Goal: Task Accomplishment & Management: Manage account settings

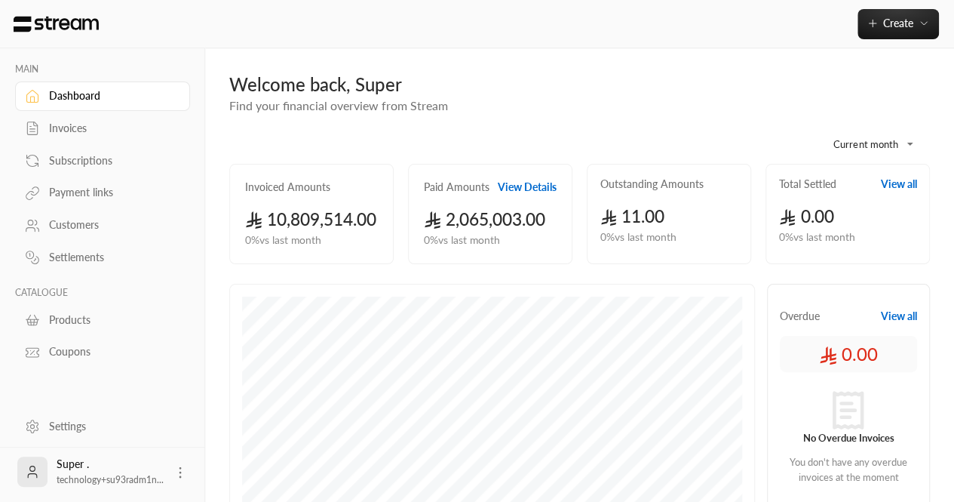
click at [88, 153] on div "Subscriptions" at bounding box center [110, 160] width 122 height 15
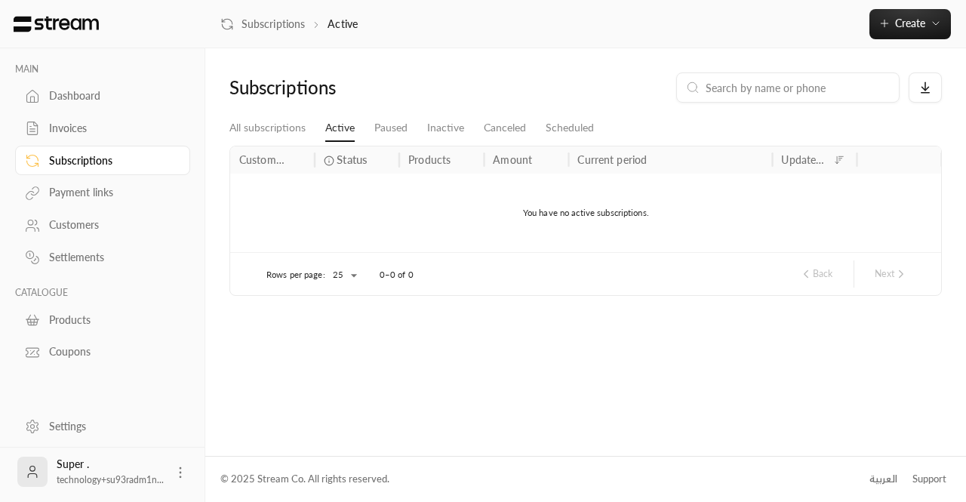
click at [72, 217] on link "Customers" at bounding box center [102, 224] width 175 height 29
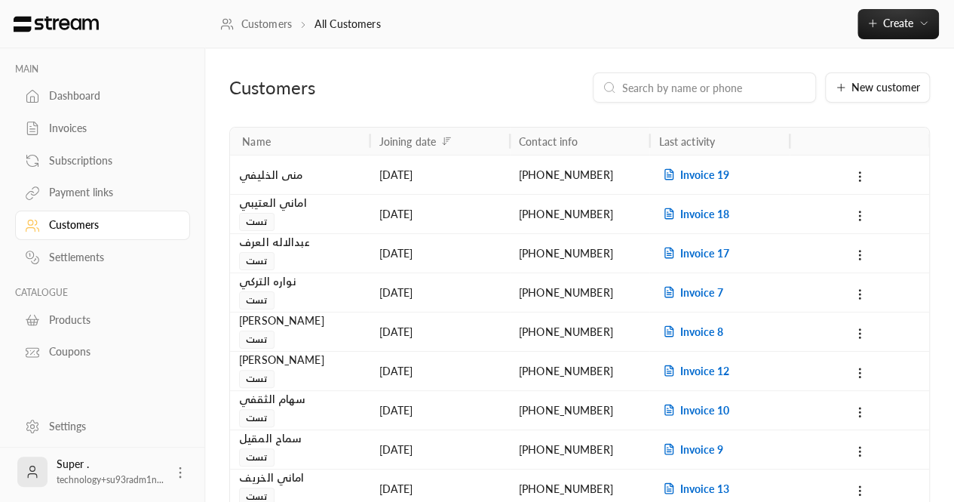
click at [681, 81] on input at bounding box center [714, 87] width 184 height 17
paste input "966509723762"
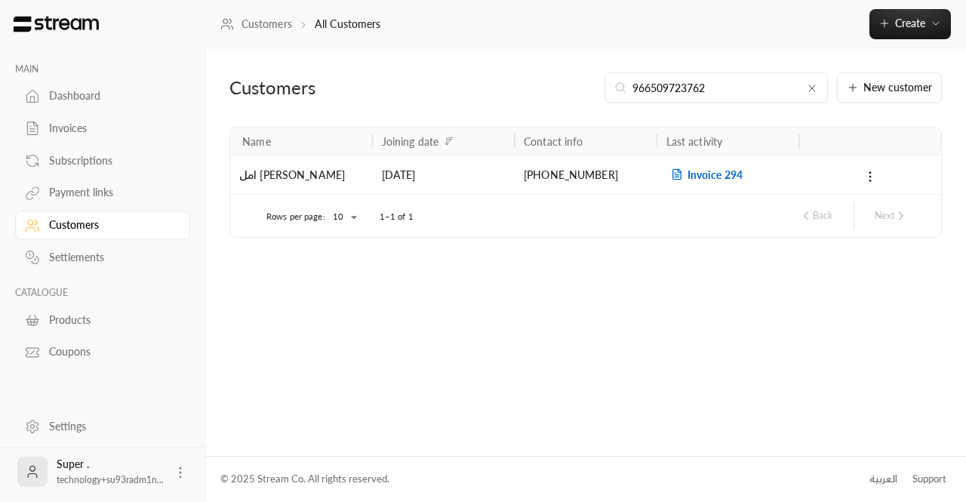
type input "966509723762"
click at [764, 167] on div "Invoice 294" at bounding box center [728, 174] width 143 height 39
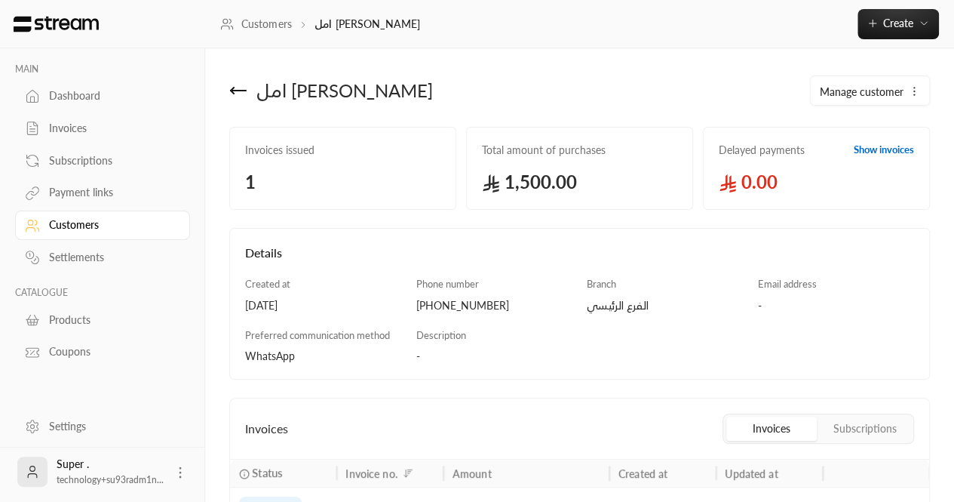
click at [229, 84] on icon at bounding box center [238, 90] width 18 height 18
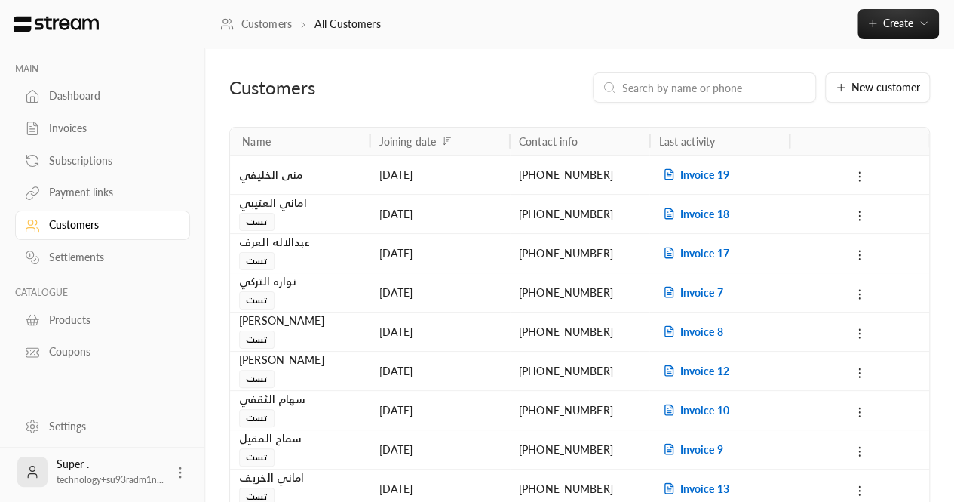
click at [662, 92] on input at bounding box center [714, 87] width 184 height 17
paste input "966509723762"
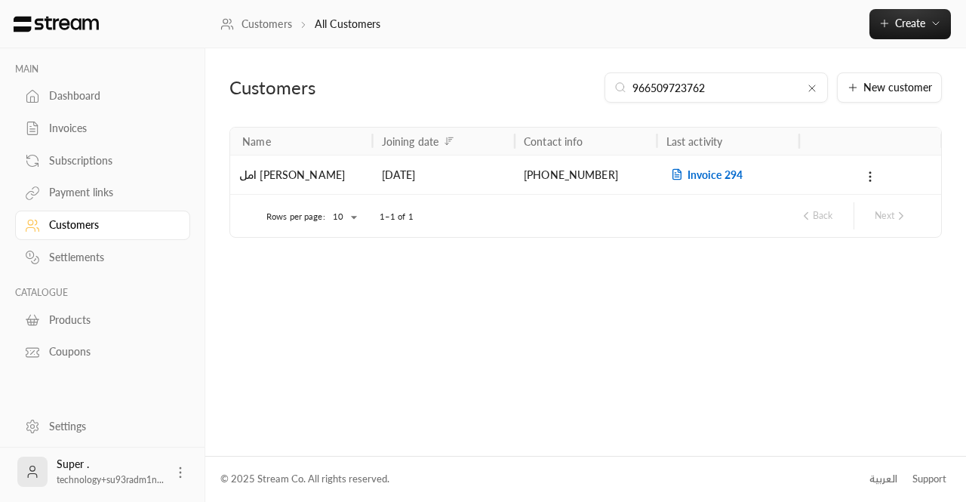
type input "966509723762"
click at [691, 173] on span "Invoice 294" at bounding box center [704, 174] width 76 height 13
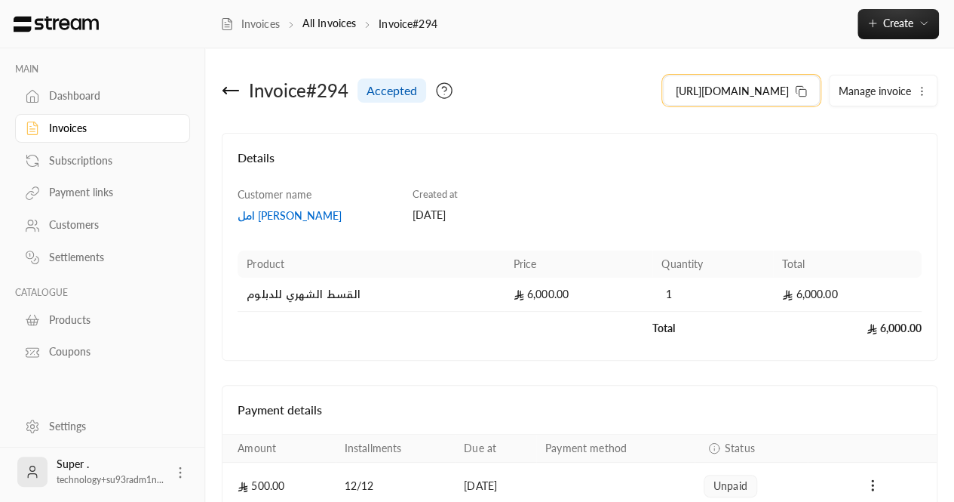
click at [800, 94] on icon at bounding box center [801, 91] width 12 height 12
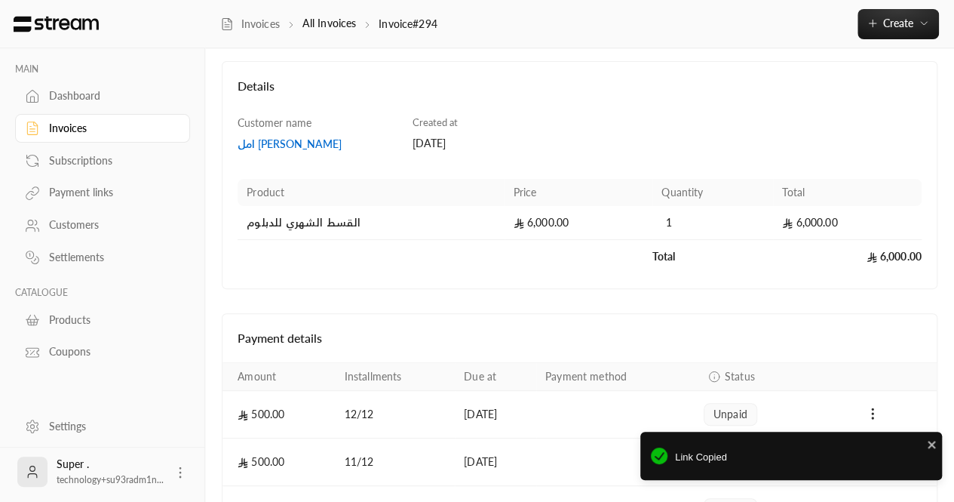
scroll to position [73, 0]
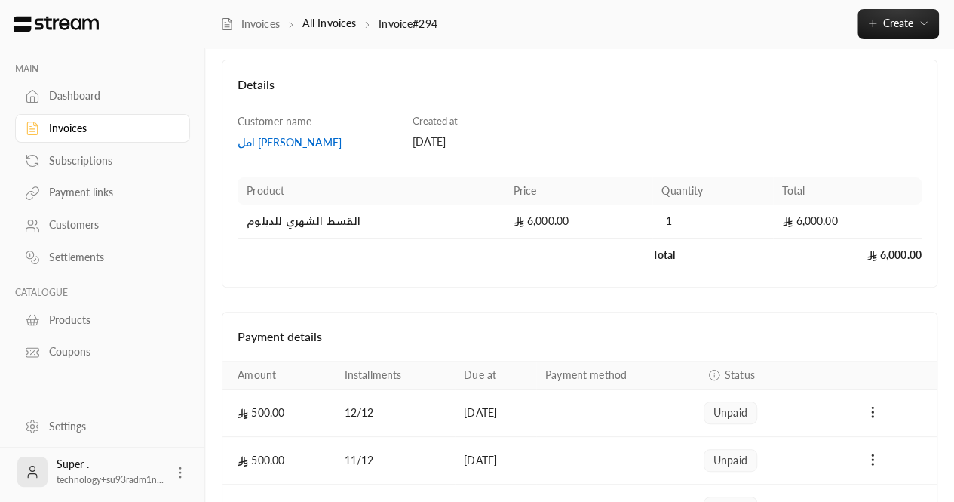
click at [84, 145] on div "Subscriptions" at bounding box center [102, 159] width 175 height 32
click at [88, 131] on div "Invoices" at bounding box center [110, 128] width 122 height 15
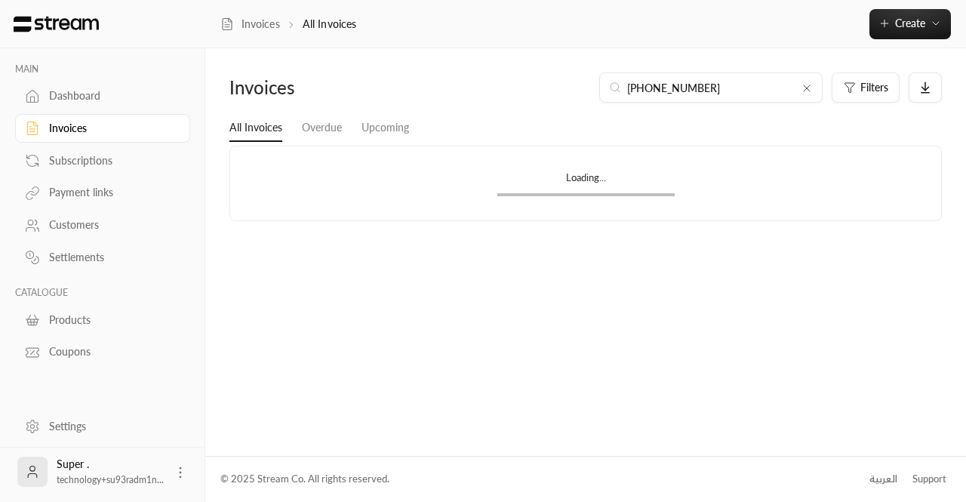
click at [68, 224] on div "Customers" at bounding box center [110, 224] width 122 height 15
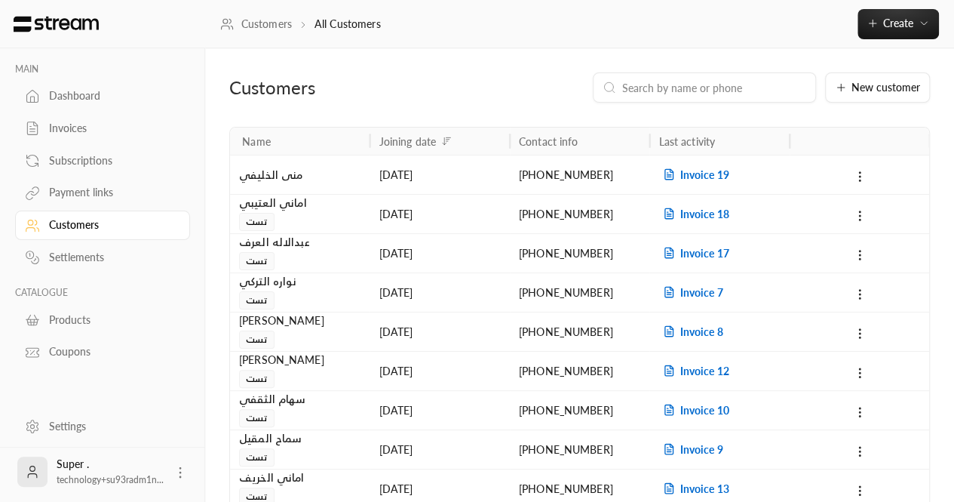
click at [655, 92] on input at bounding box center [714, 87] width 184 height 17
paste input "966561078489"
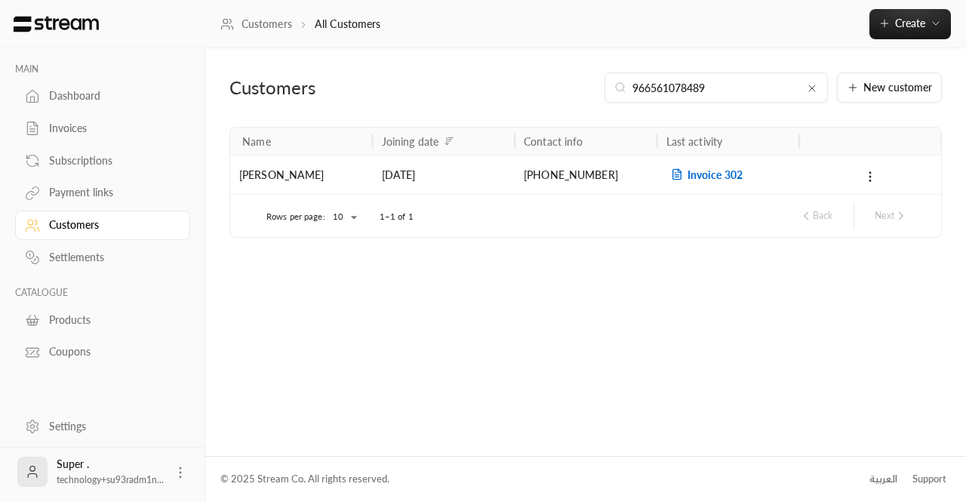
type input "966561078489"
click at [702, 174] on span "Invoice 302" at bounding box center [704, 174] width 76 height 13
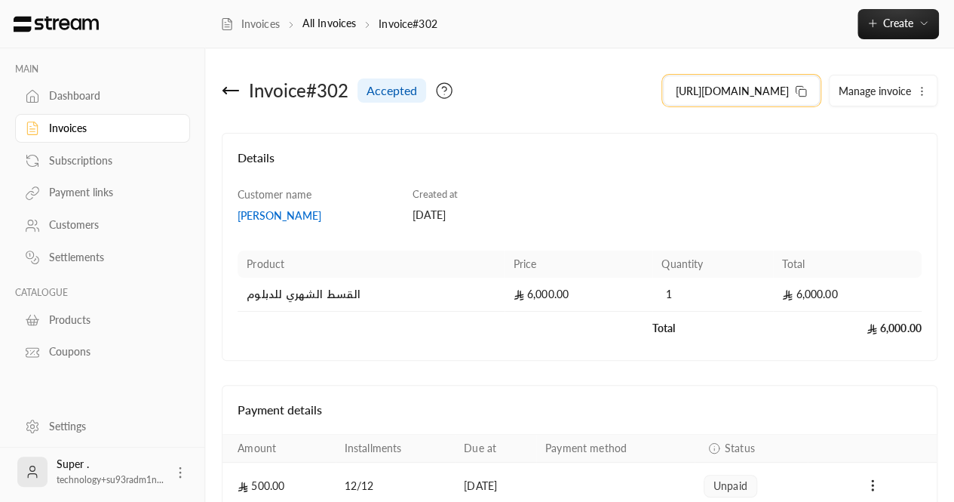
click at [803, 93] on icon at bounding box center [801, 91] width 12 height 12
click at [77, 219] on div "Customers" at bounding box center [110, 224] width 122 height 15
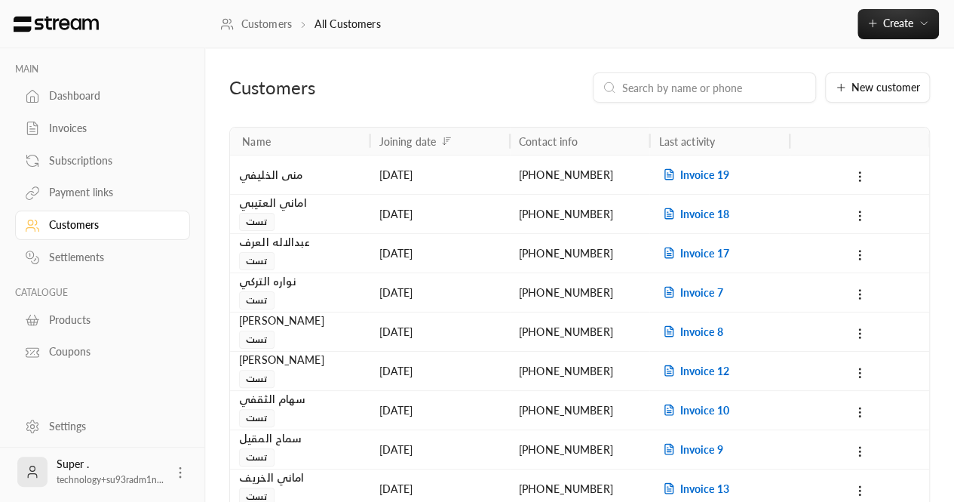
click at [728, 77] on div at bounding box center [704, 87] width 223 height 30
click at [702, 100] on div at bounding box center [704, 87] width 223 height 30
click at [679, 96] on input at bounding box center [714, 87] width 184 height 17
paste input "[PHONE_NUMBER]"
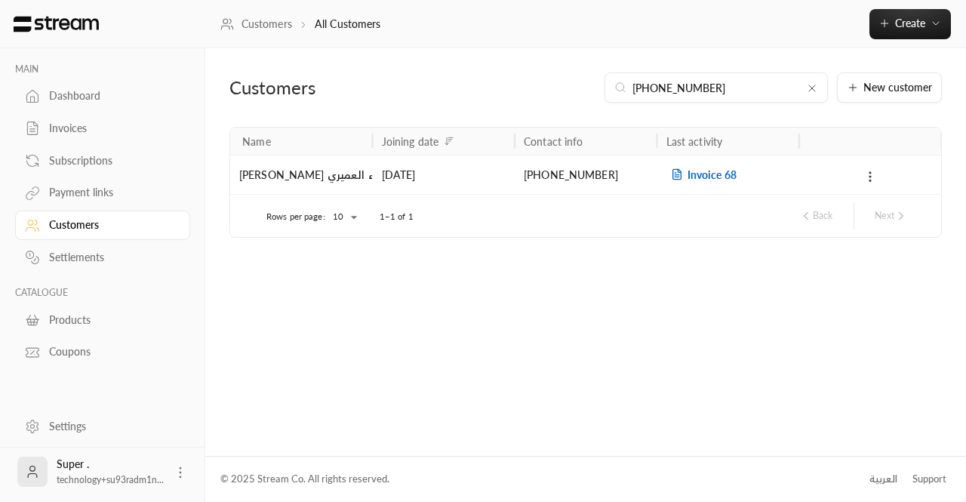
type input "[PHONE_NUMBER]"
click at [686, 174] on span "Invoice 68" at bounding box center [701, 174] width 70 height 13
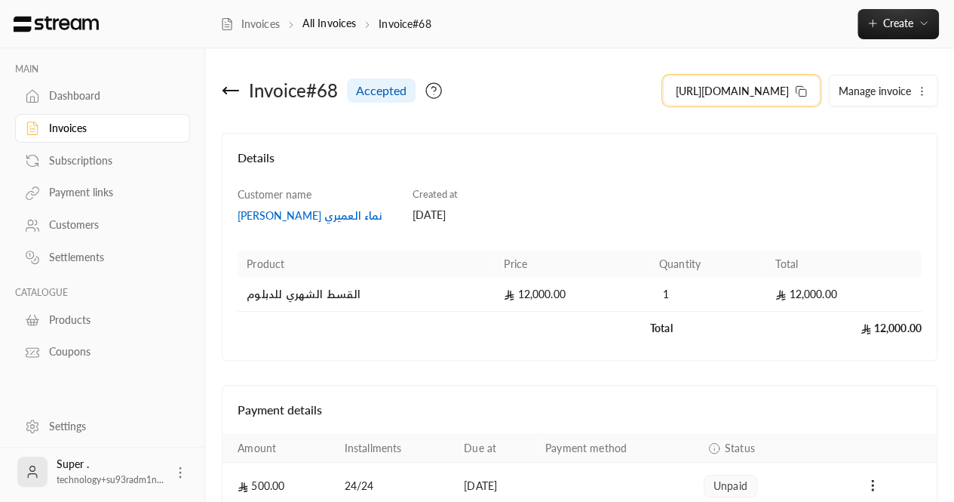
click at [804, 94] on icon at bounding box center [801, 91] width 12 height 12
click at [59, 226] on div "Customers" at bounding box center [110, 224] width 122 height 15
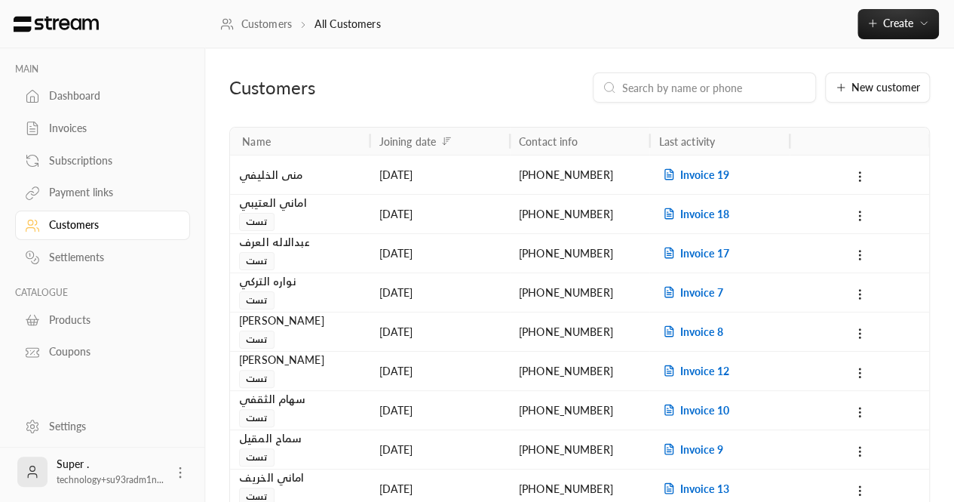
click at [693, 94] on input at bounding box center [714, 87] width 184 height 17
paste input "966531158181"
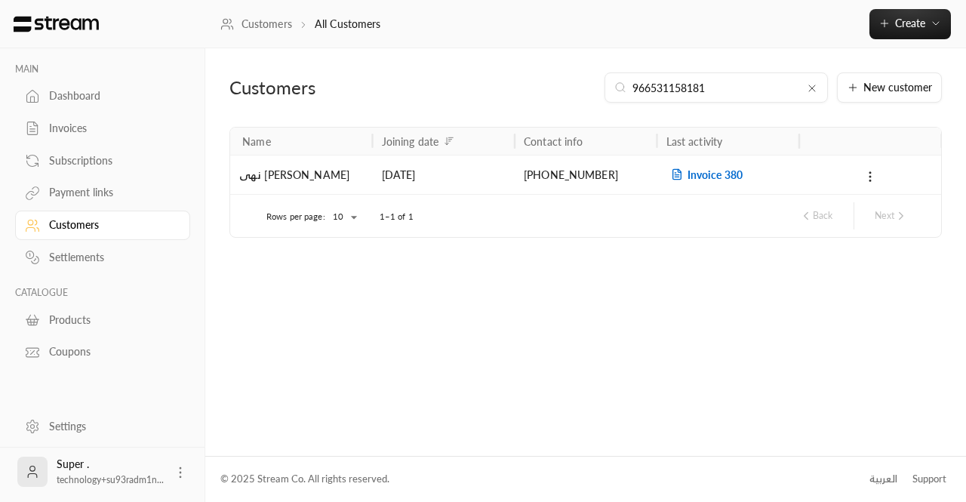
type input "966531158181"
click at [720, 176] on span "Invoice 380" at bounding box center [704, 174] width 76 height 13
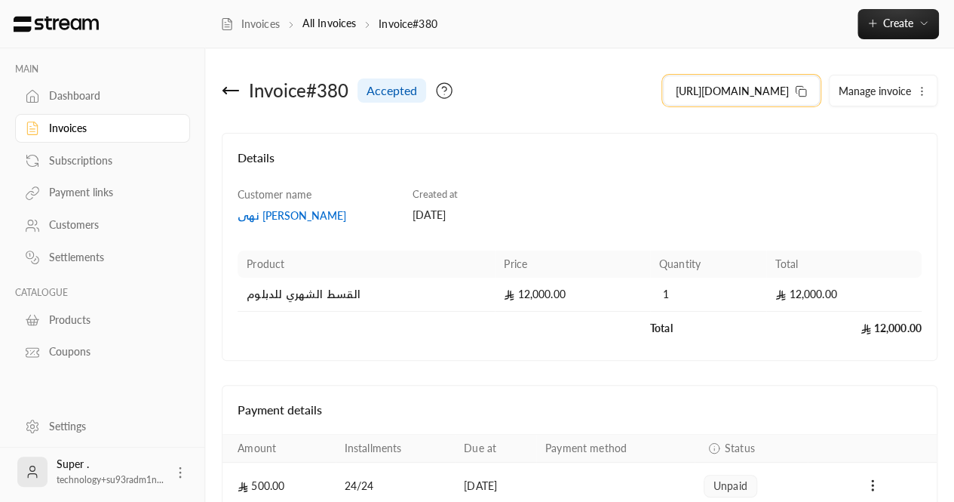
click at [805, 91] on icon at bounding box center [801, 91] width 12 height 12
click at [78, 232] on link "Customers" at bounding box center [102, 224] width 175 height 29
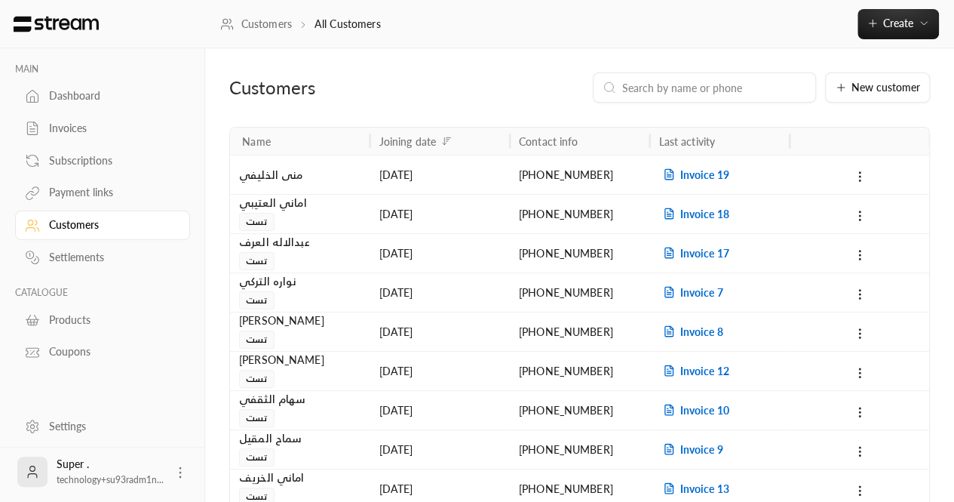
click at [664, 90] on input at bounding box center [714, 87] width 184 height 17
paste input "[PHONE_NUMBER]"
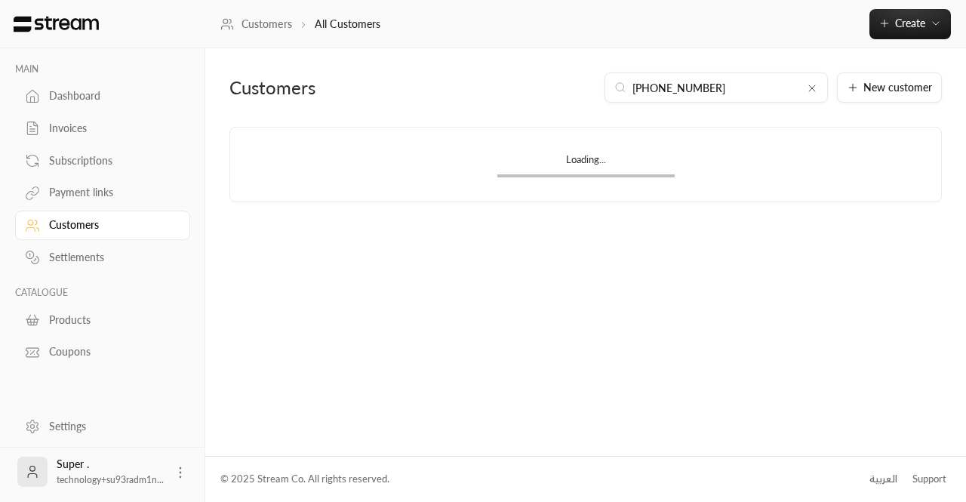
type input "[PHONE_NUMBER]"
click at [470, 279] on div "Customers [PHONE_NUMBER] New customer Loading..." at bounding box center [585, 251] width 760 height 407
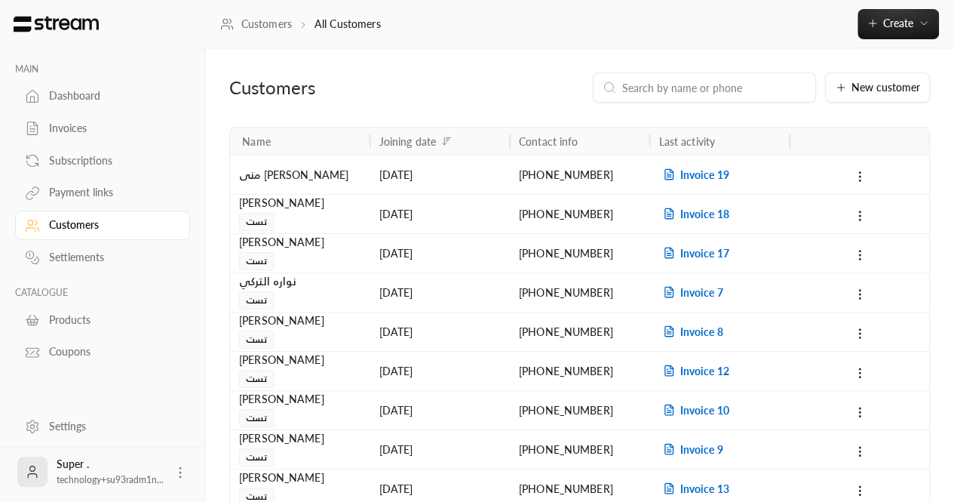
click at [691, 91] on input at bounding box center [714, 87] width 184 height 17
paste input "+966533803834"
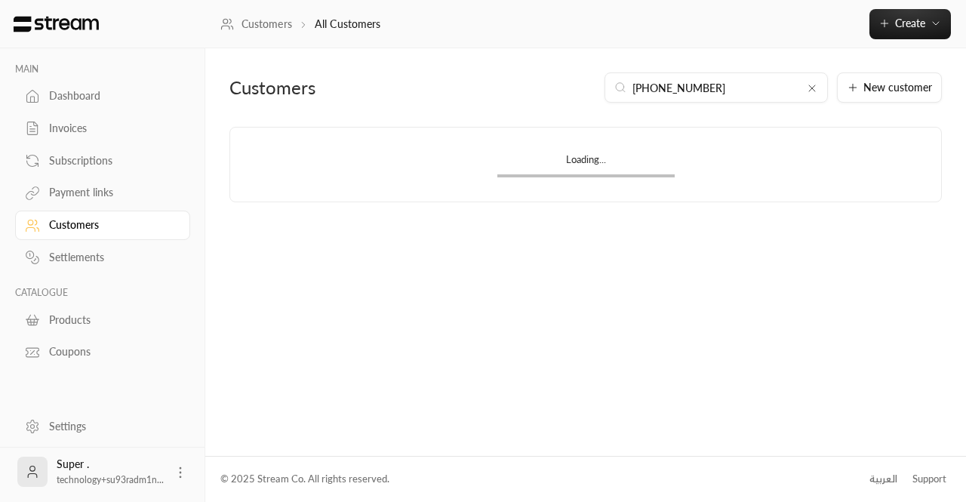
type input "+966533803834"
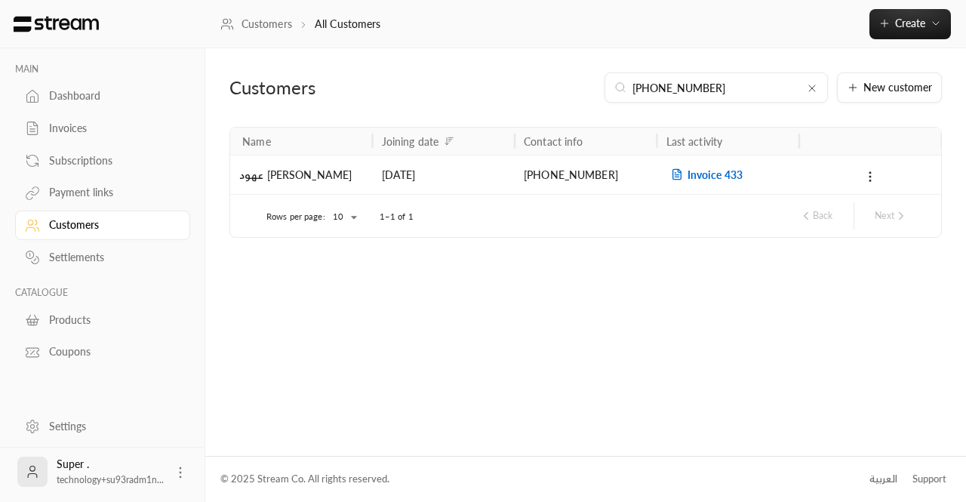
click at [708, 181] on div "Invoice 433" at bounding box center [728, 174] width 143 height 39
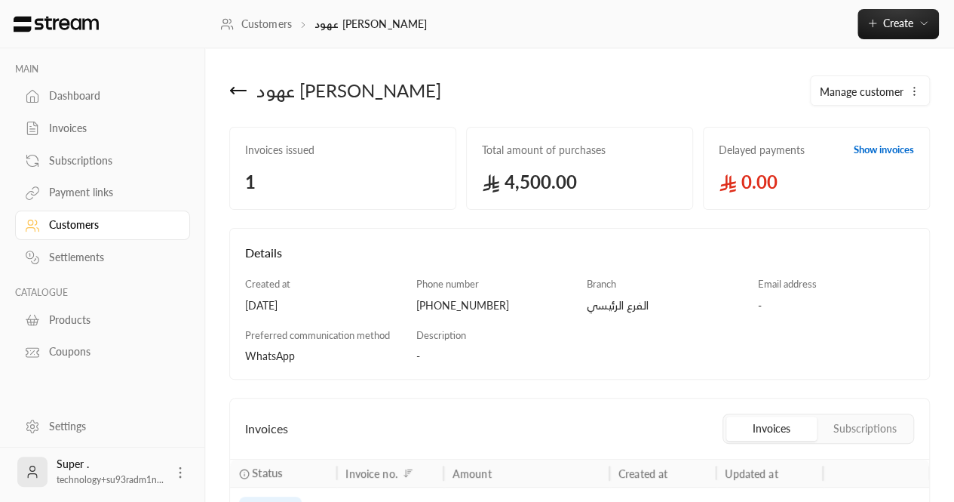
click at [238, 98] on icon at bounding box center [238, 90] width 18 height 18
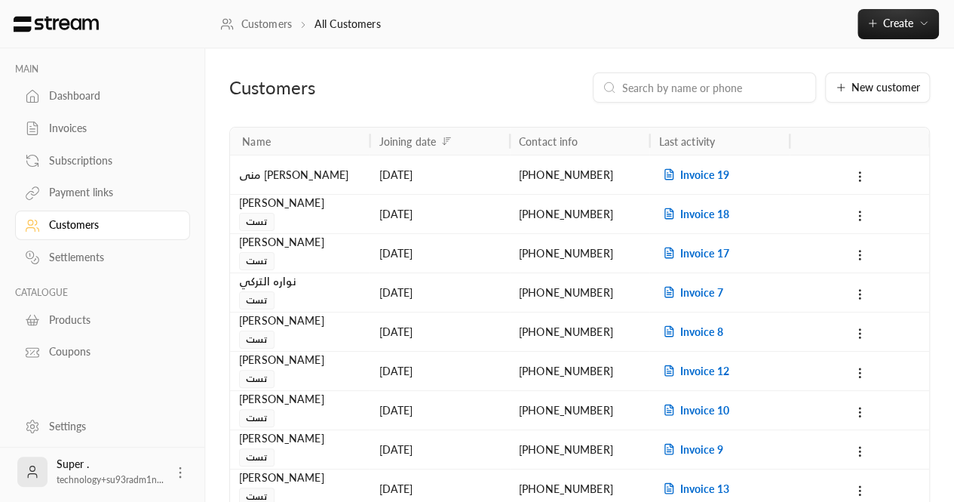
click at [702, 91] on input at bounding box center [714, 87] width 184 height 17
paste input "✨ شكرًا لتواصلكم ✨ نود تذكيركم أن ستريم هي وسيلة الدفع الجديدة لمعهد الرواد الع…"
type input "✨ شكرًا لتواصلكم ✨ نود تذكيركم أن ستريم هي وسيلة الدفع الجديدة لمعهد الرواد الع…"
click at [700, 93] on input at bounding box center [714, 87] width 184 height 17
paste input "[PHONE_NUMBER]"
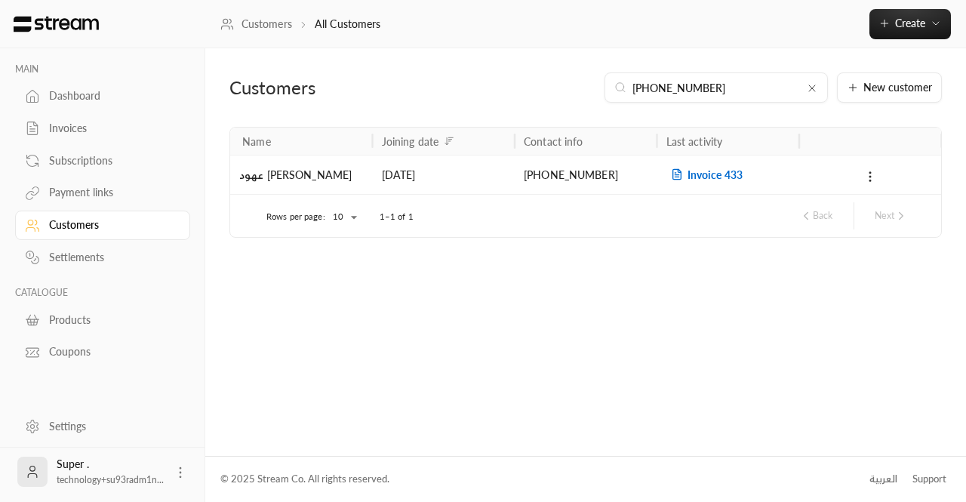
type input "[PHONE_NUMBER]"
click at [702, 165] on div "Invoice 433" at bounding box center [728, 174] width 143 height 39
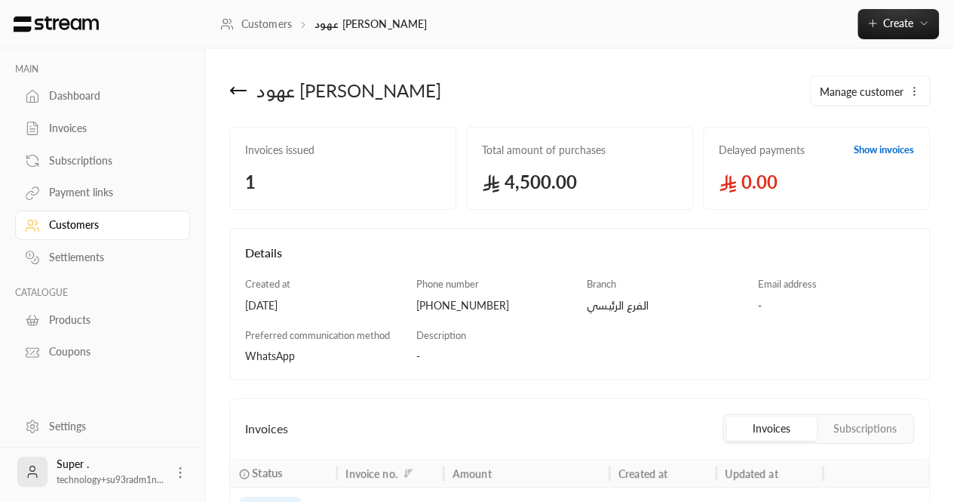
click at [238, 97] on icon at bounding box center [238, 90] width 18 height 18
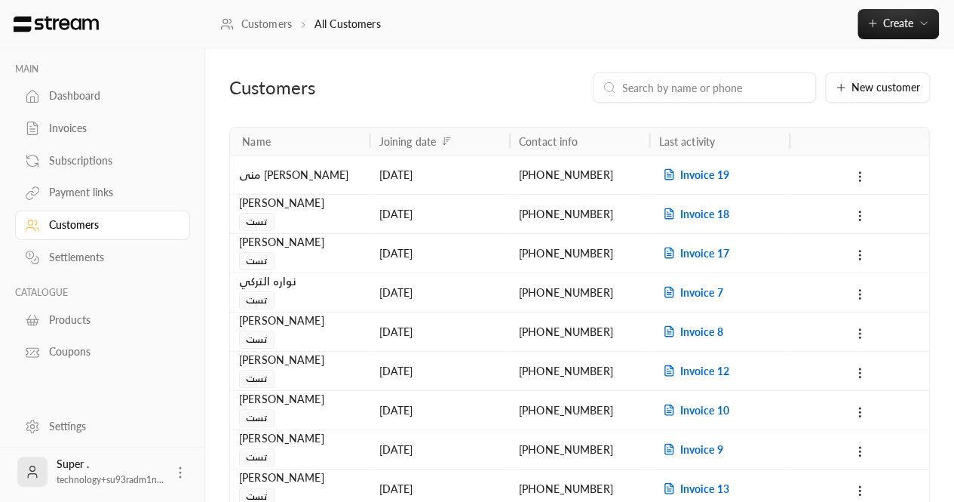
click at [691, 81] on input at bounding box center [714, 87] width 184 height 17
paste input "[PHONE_NUMBER]"
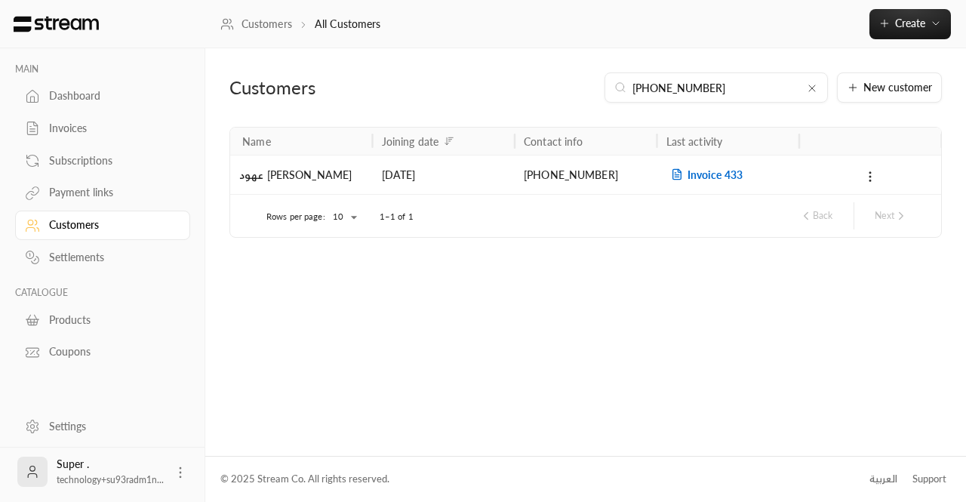
type input "[PHONE_NUMBER]"
click at [697, 172] on span "Invoice 433" at bounding box center [704, 174] width 76 height 13
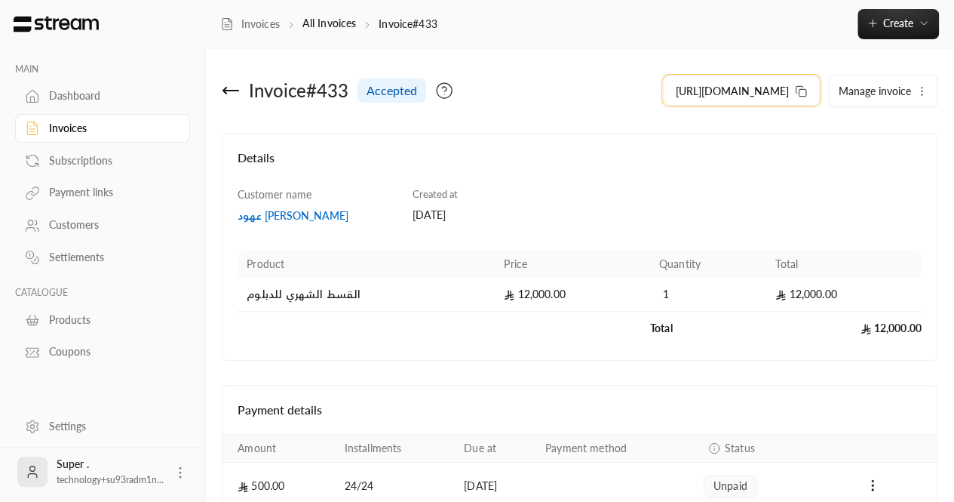
click at [800, 94] on icon at bounding box center [801, 91] width 12 height 12
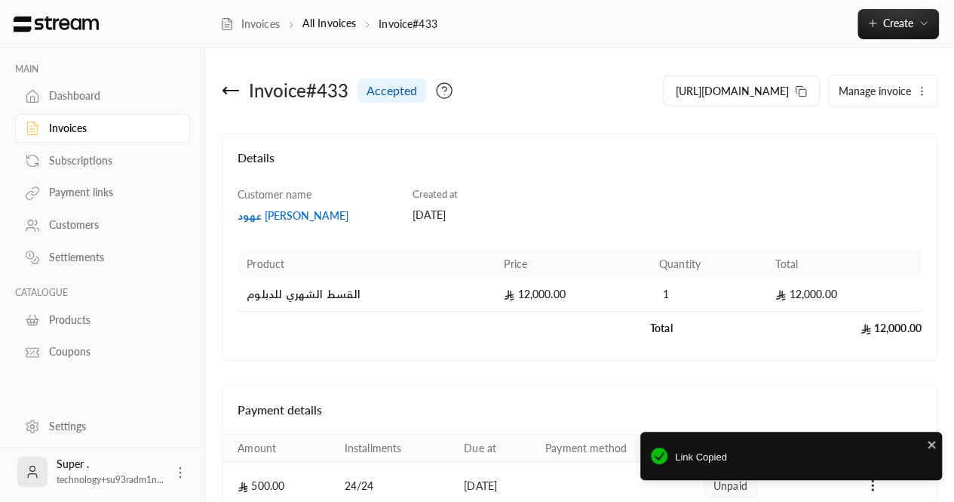
click at [68, 217] on link "Customers" at bounding box center [102, 224] width 175 height 29
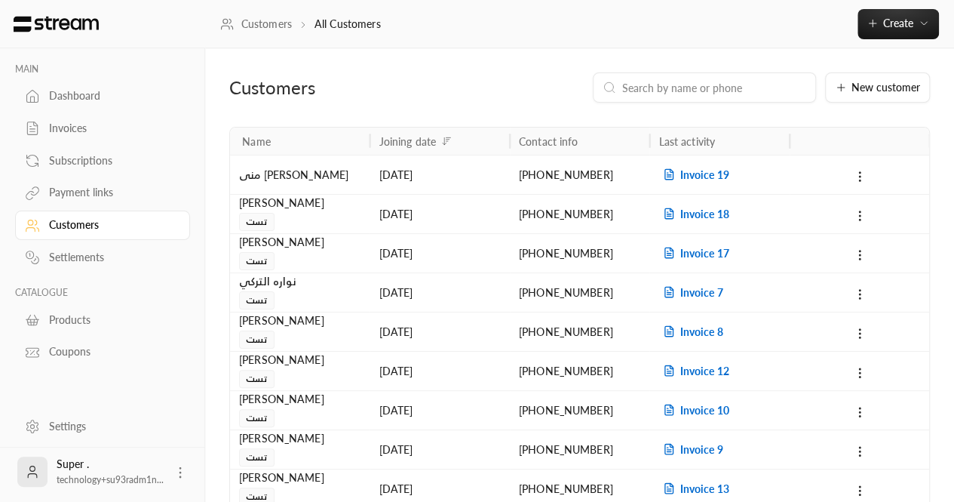
click at [650, 86] on input at bounding box center [714, 87] width 184 height 17
paste input "966533803834"
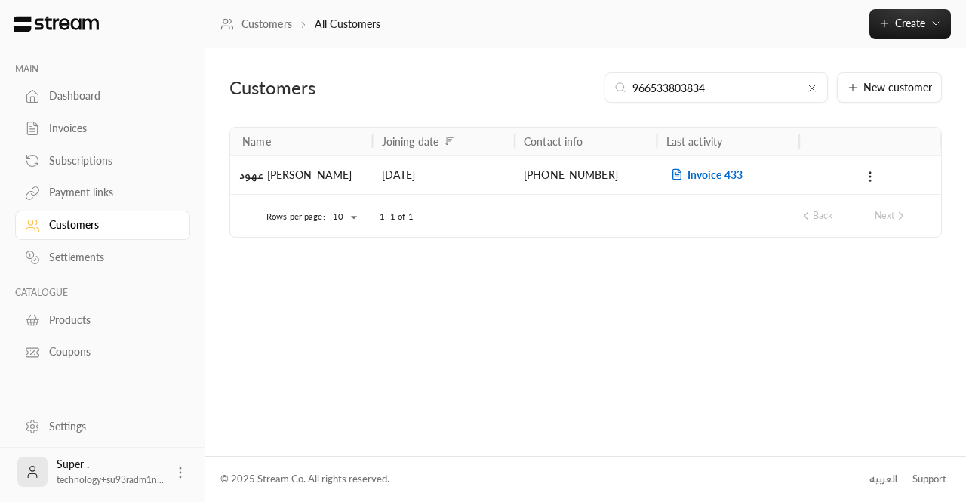
type input "966533803834"
click at [485, 181] on div "[DATE]" at bounding box center [444, 174] width 124 height 38
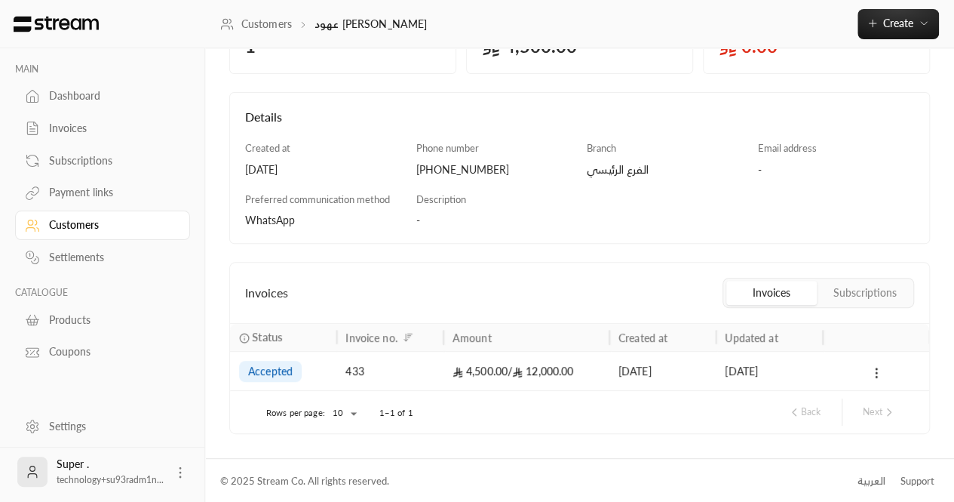
scroll to position [17, 0]
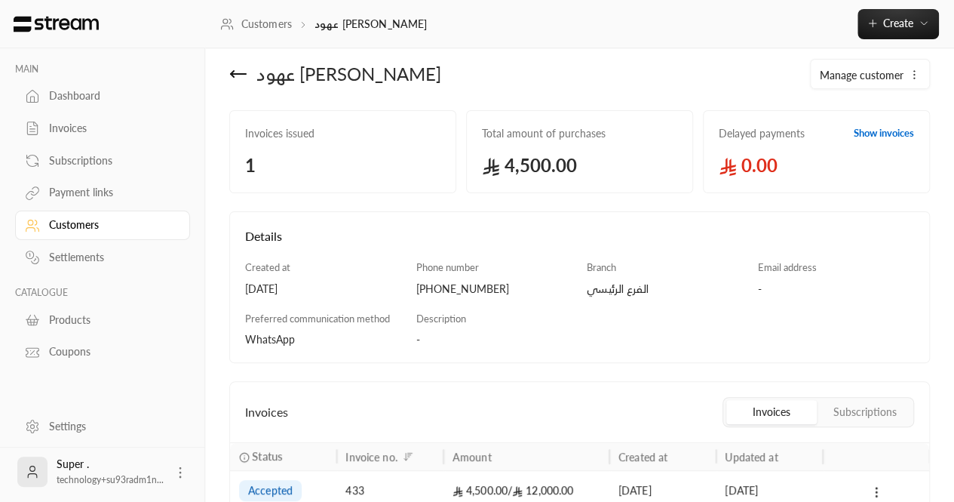
click at [862, 135] on link "Show invoices" at bounding box center [884, 133] width 60 height 15
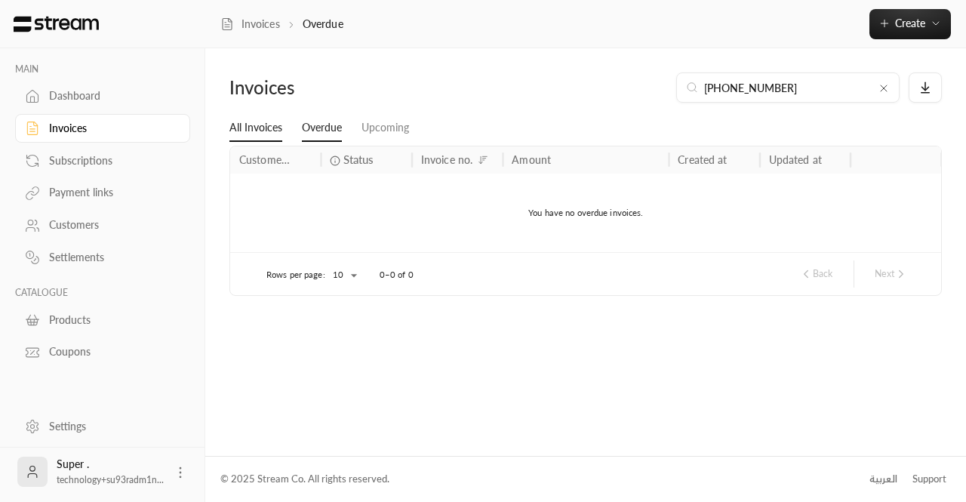
click at [260, 127] on link "All Invoices" at bounding box center [255, 128] width 53 height 27
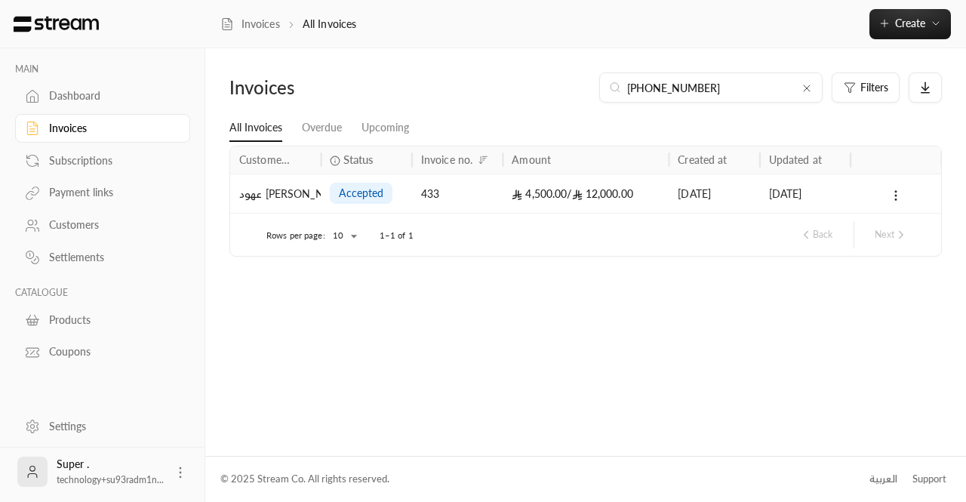
click at [730, 85] on input "[PHONE_NUMBER]" at bounding box center [710, 87] width 167 height 17
click at [593, 189] on div "4,500.00 / 12,000.00" at bounding box center [585, 193] width 148 height 38
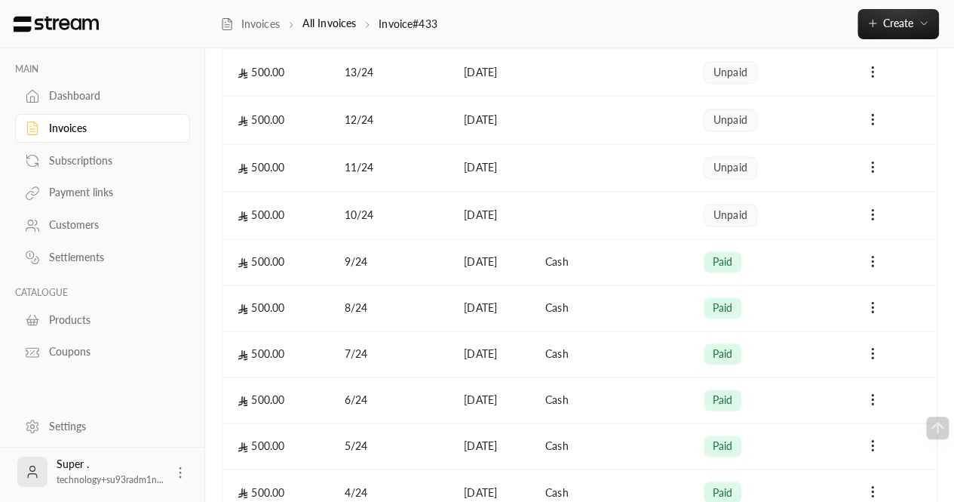
scroll to position [941, 0]
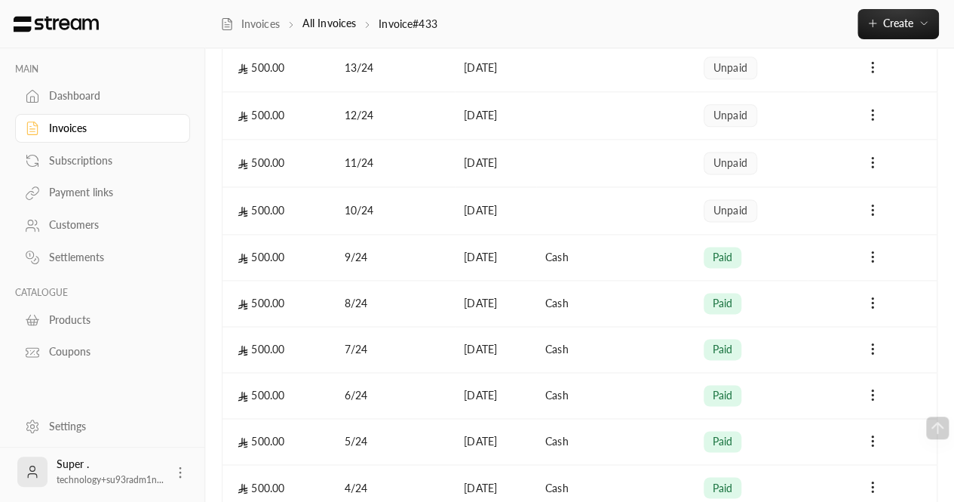
click at [92, 229] on div "Customers" at bounding box center [110, 224] width 122 height 15
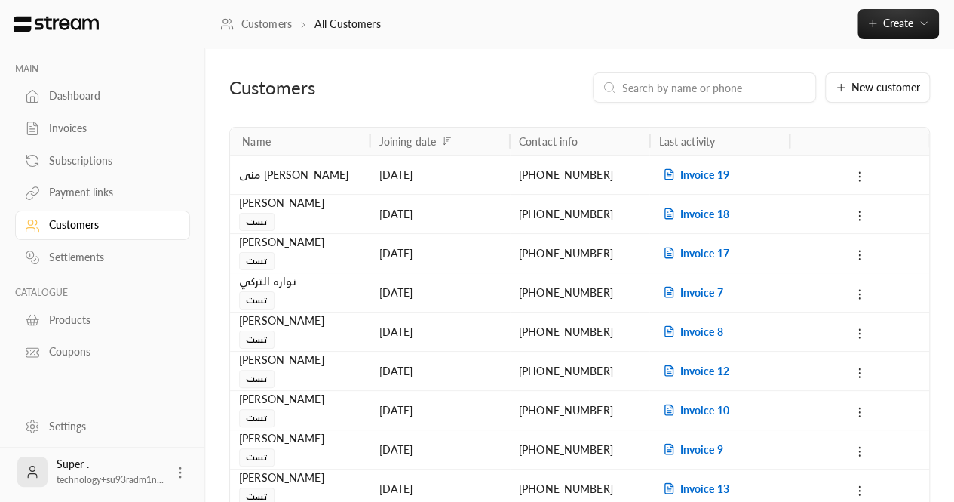
click at [664, 96] on div at bounding box center [704, 87] width 223 height 30
click at [665, 85] on input at bounding box center [714, 87] width 184 height 17
paste input "+966557297875"
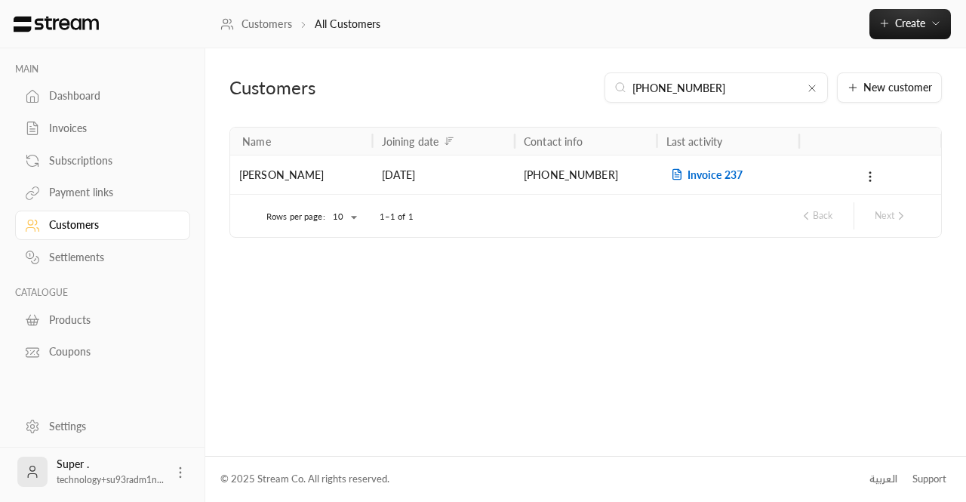
type input "+966557297875"
click at [699, 176] on span "Invoice 237" at bounding box center [704, 174] width 76 height 13
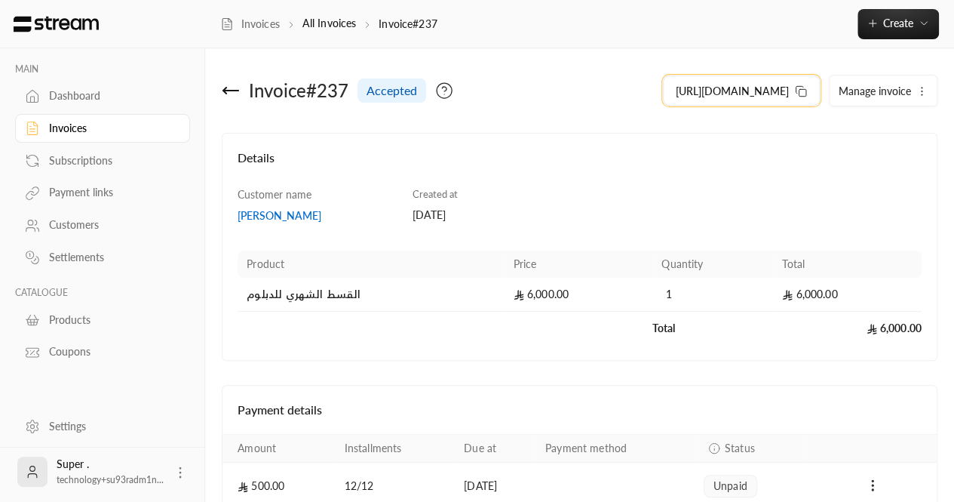
click at [801, 97] on button "https://streampay.sa/s/KzWMO" at bounding box center [741, 90] width 157 height 30
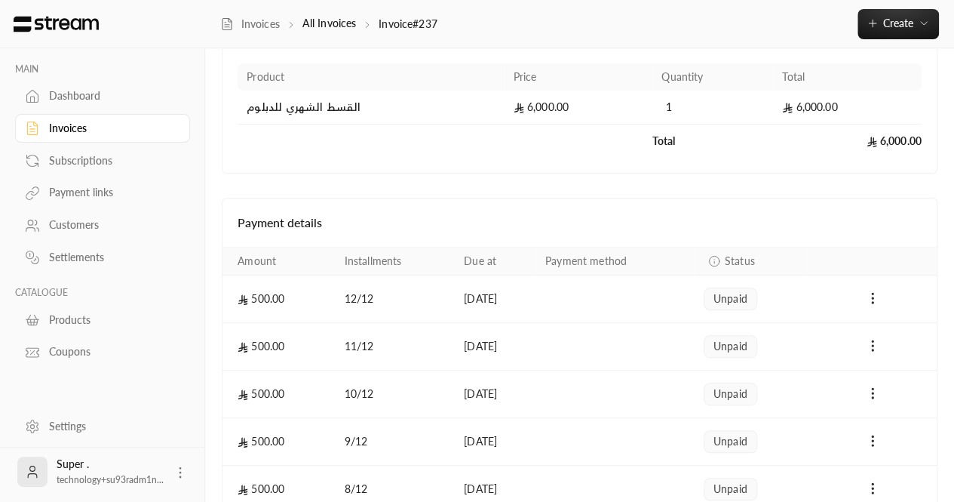
scroll to position [75, 0]
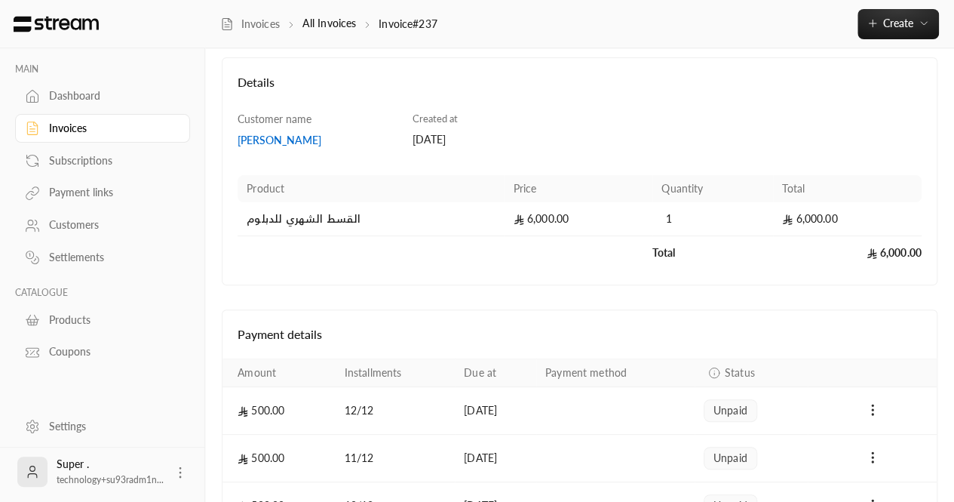
click at [66, 217] on div "Customers" at bounding box center [110, 224] width 122 height 15
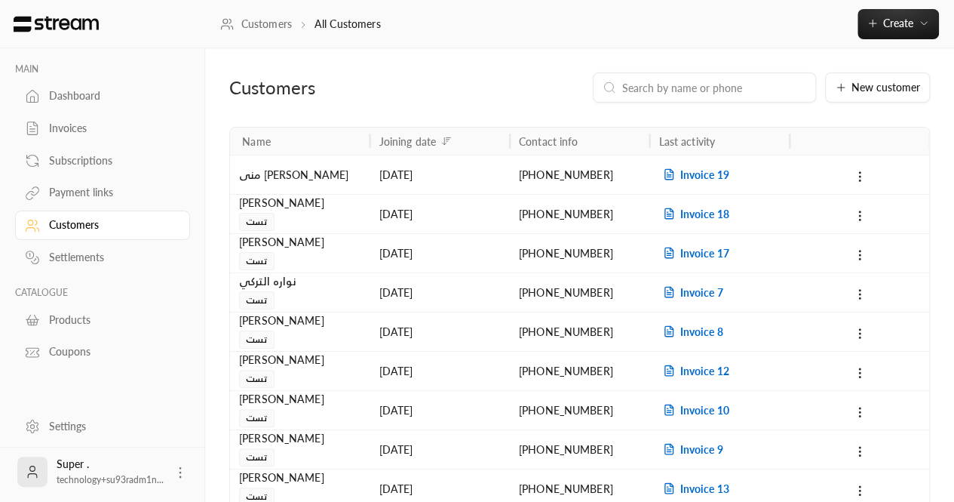
click at [650, 81] on input at bounding box center [714, 87] width 184 height 17
paste input "[PHONE_NUMBER]"
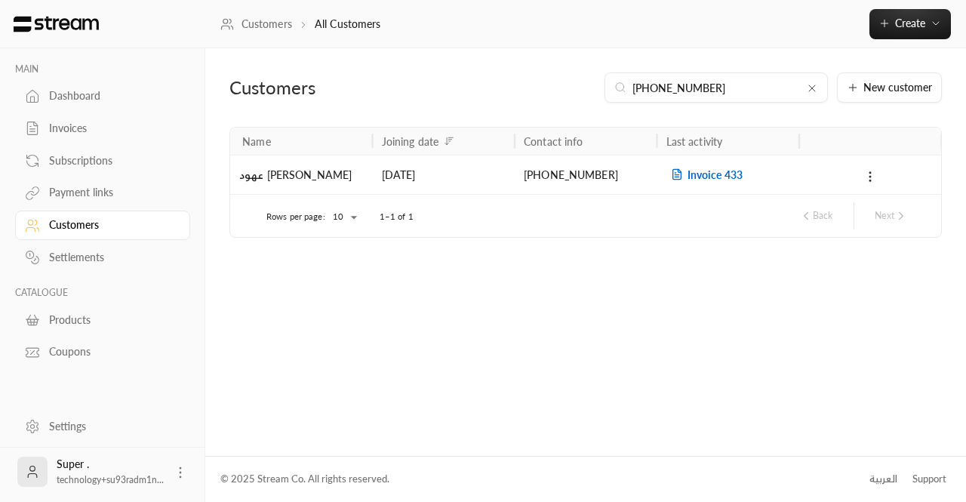
type input "[PHONE_NUMBER]"
click at [709, 171] on span "Invoice 433" at bounding box center [704, 174] width 76 height 13
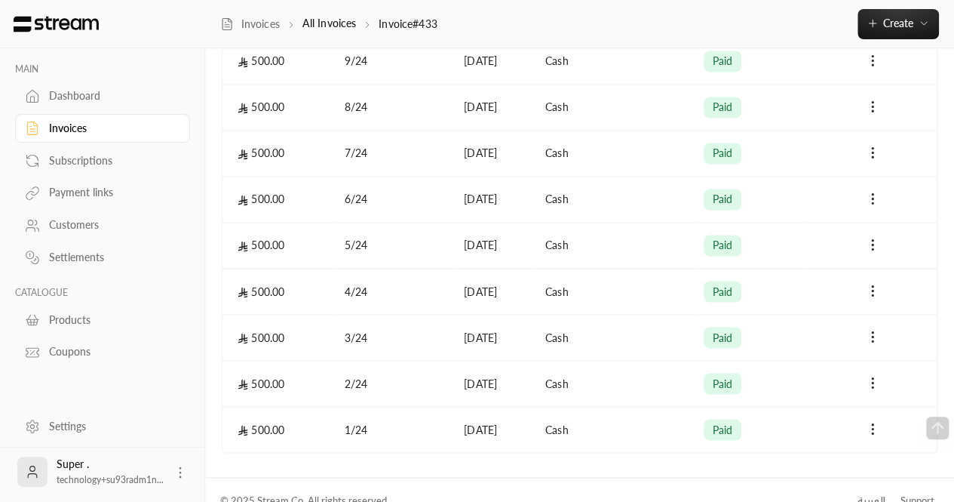
scroll to position [1142, 0]
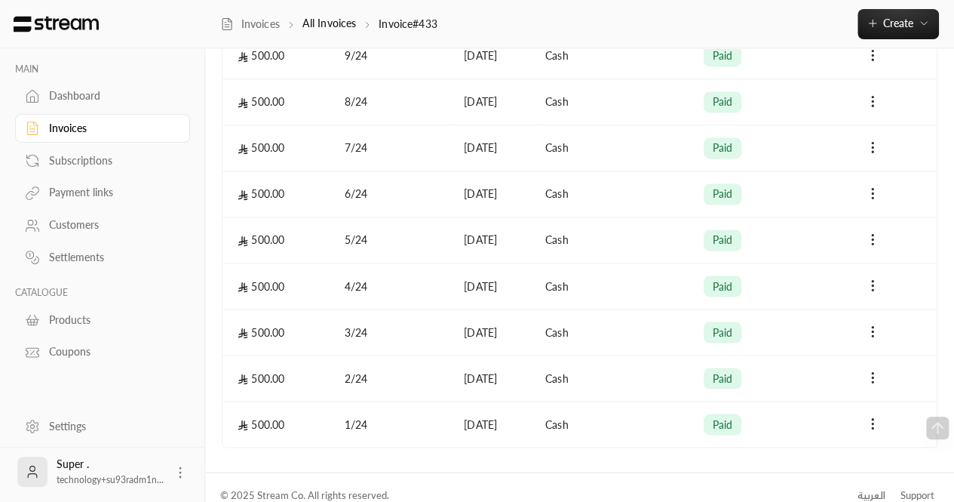
click at [39, 220] on link "Customers" at bounding box center [102, 224] width 175 height 29
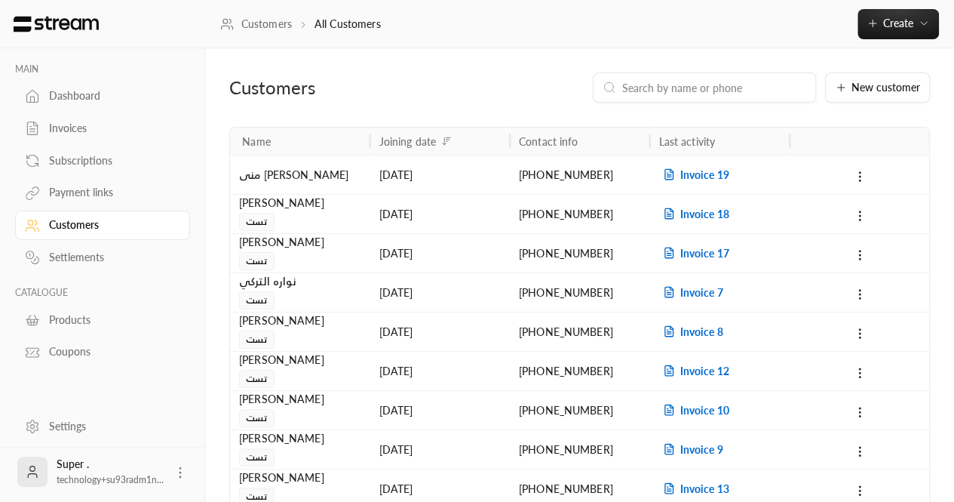
click at [643, 100] on div at bounding box center [704, 87] width 223 height 30
click at [687, 79] on input at bounding box center [714, 87] width 184 height 17
paste input "966557297875"
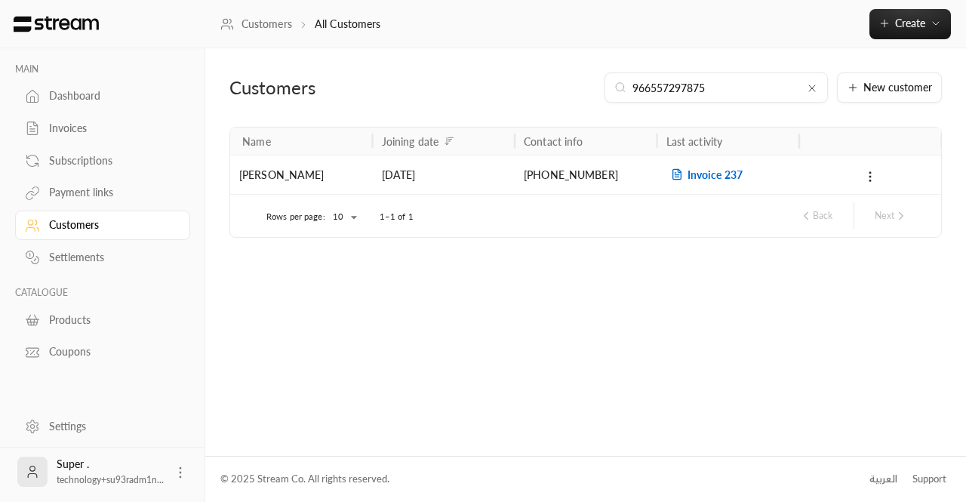
type input "966557297875"
click at [700, 172] on span "Invoice 237" at bounding box center [704, 174] width 76 height 13
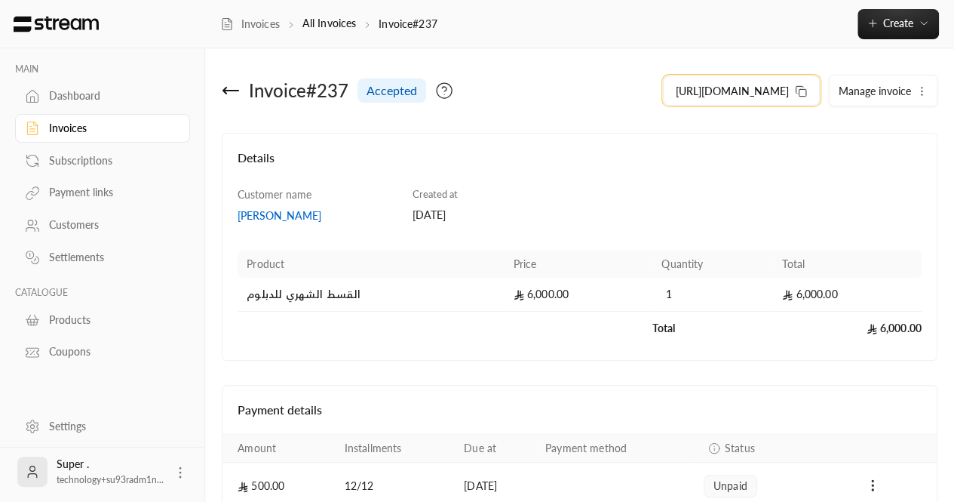
click at [802, 94] on icon at bounding box center [801, 91] width 12 height 12
